Goal: Task Accomplishment & Management: Manage account settings

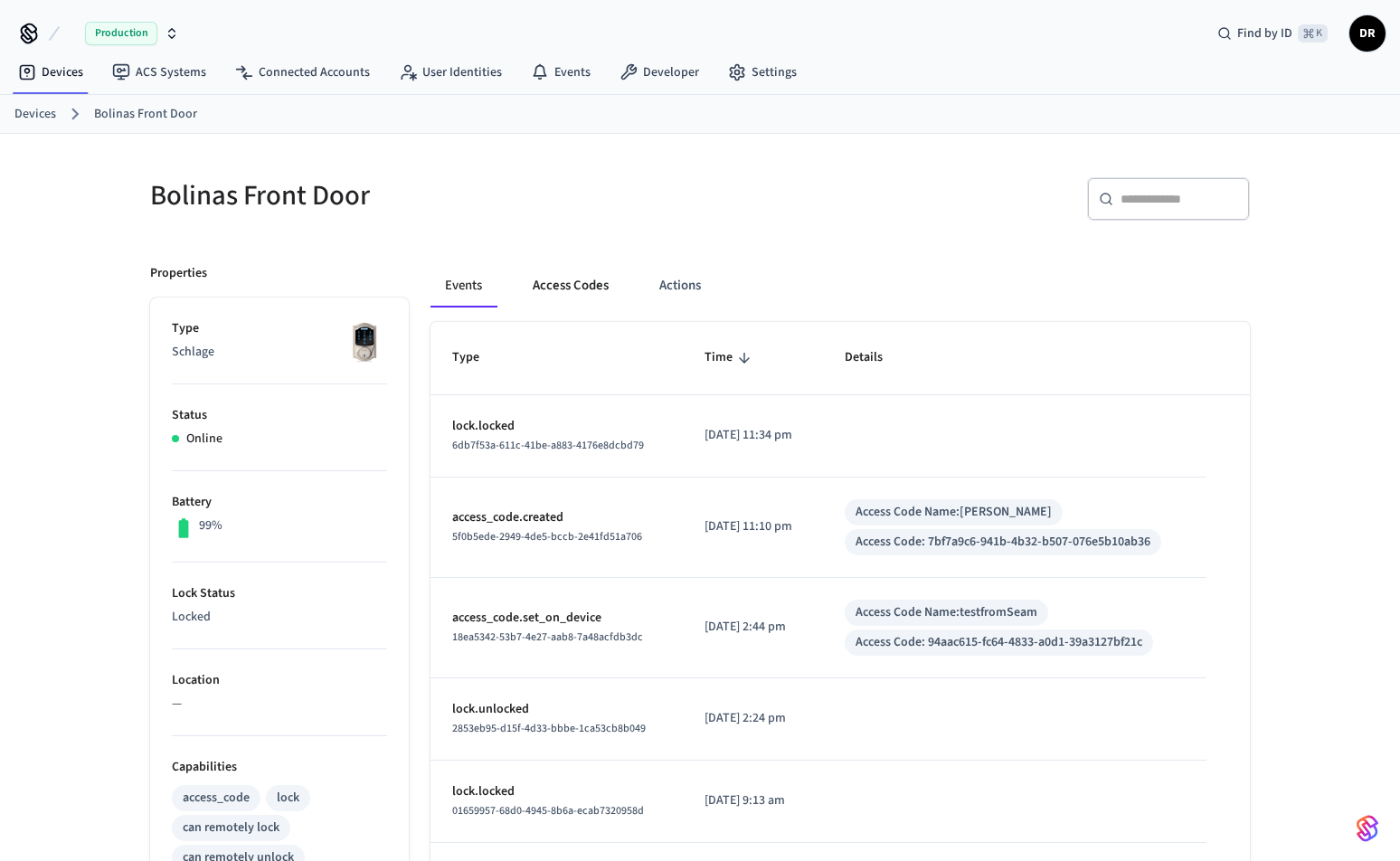
click at [597, 291] on button "Access Codes" at bounding box center [570, 286] width 104 height 43
click at [595, 280] on button "Access Codes" at bounding box center [570, 286] width 104 height 43
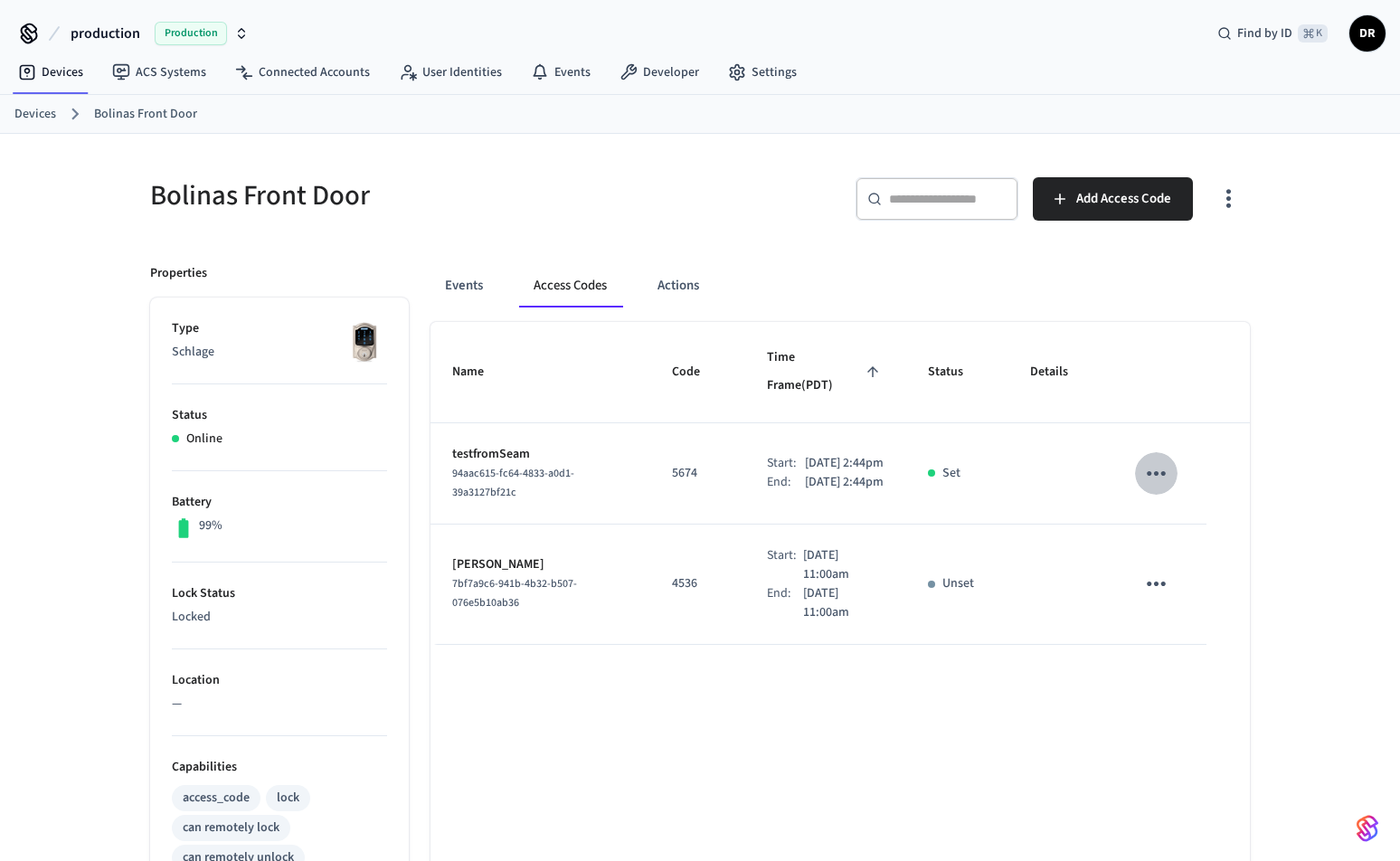
click at [1165, 460] on icon "sticky table" at bounding box center [1156, 474] width 28 height 28
click at [1205, 543] on li "Delete" at bounding box center [1199, 556] width 86 height 48
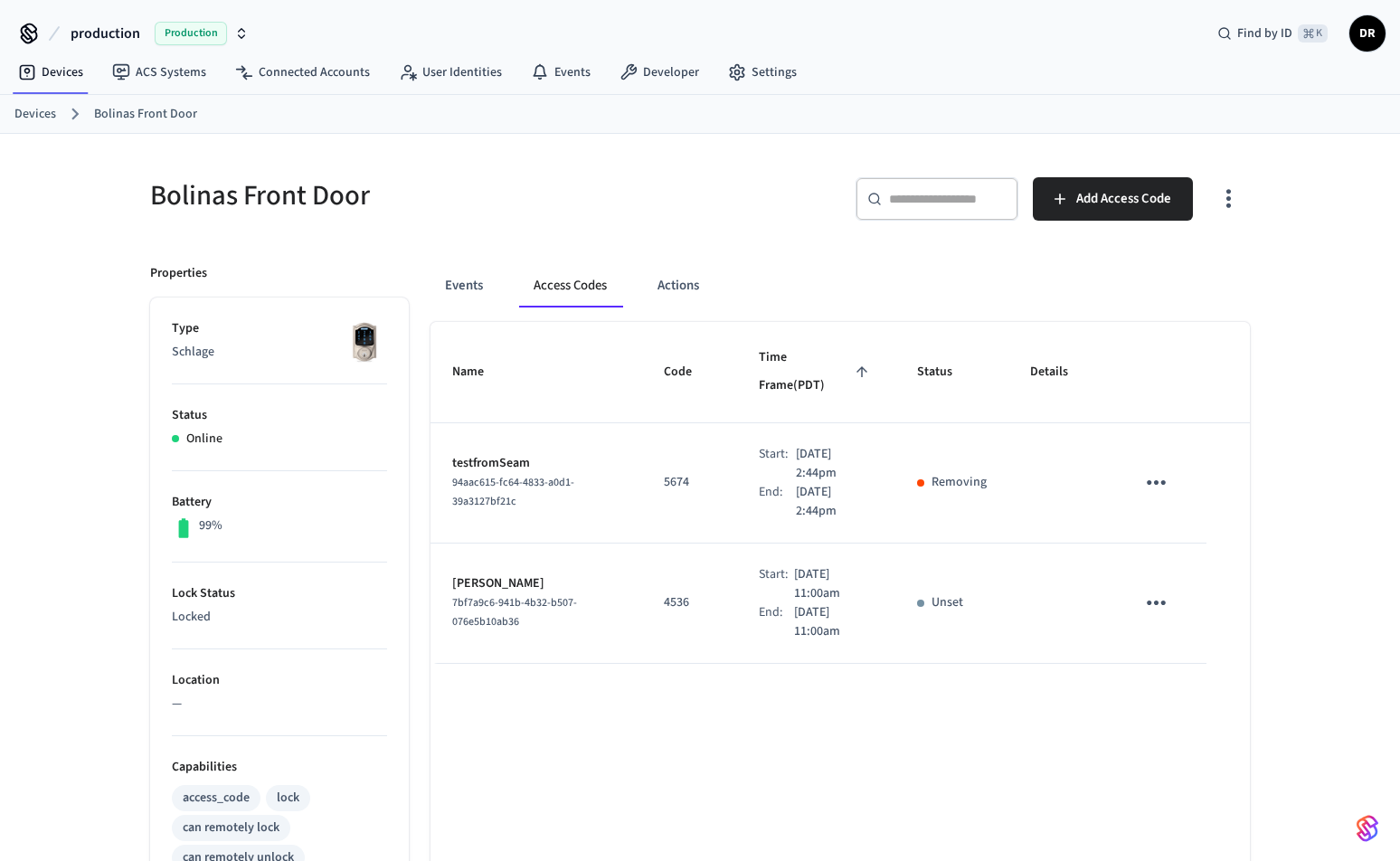
click at [1161, 600] on icon "sticky table" at bounding box center [1156, 602] width 19 height 5
click at [1196, 654] on li "Delete" at bounding box center [1204, 664] width 86 height 48
